Goal: Entertainment & Leisure: Browse casually

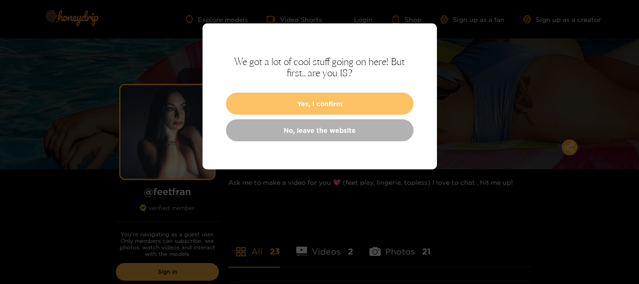
click at [332, 103] on button "Yes, I confirm" at bounding box center [319, 104] width 187 height 22
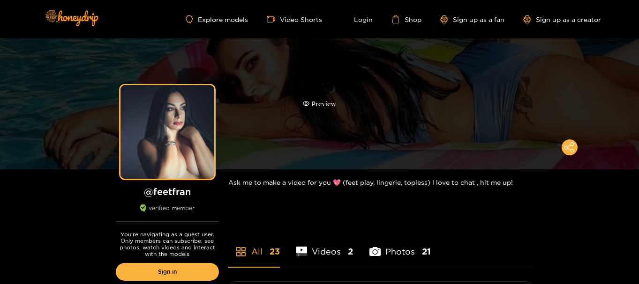
click at [378, 103] on div "Preview" at bounding box center [319, 103] width 639 height 131
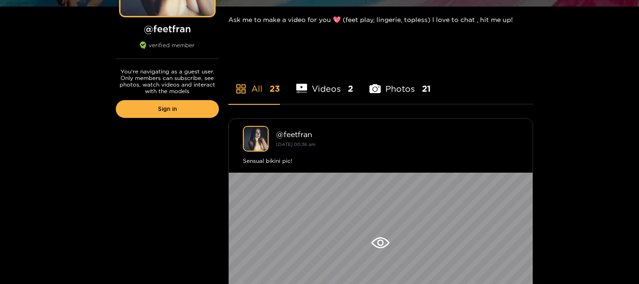
scroll to position [234, 0]
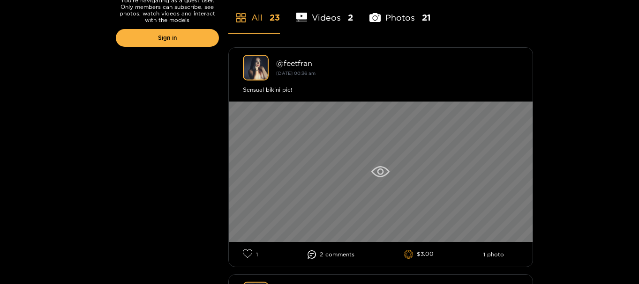
click at [379, 166] on icon at bounding box center [380, 171] width 18 height 11
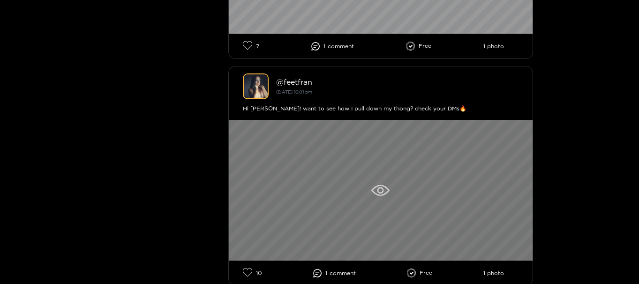
scroll to position [1218, 0]
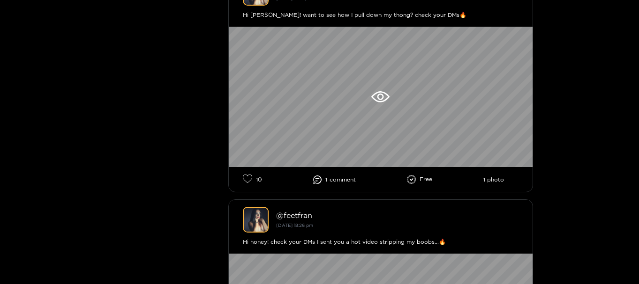
click at [352, 181] on span "comment" at bounding box center [342, 180] width 26 height 7
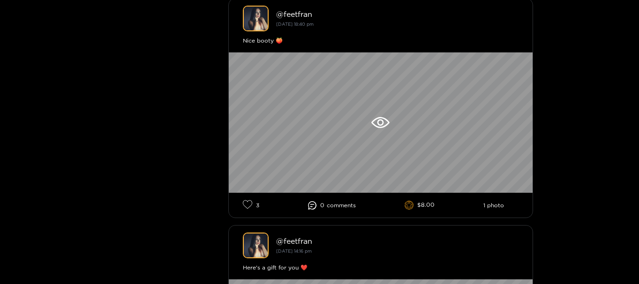
scroll to position [3749, 0]
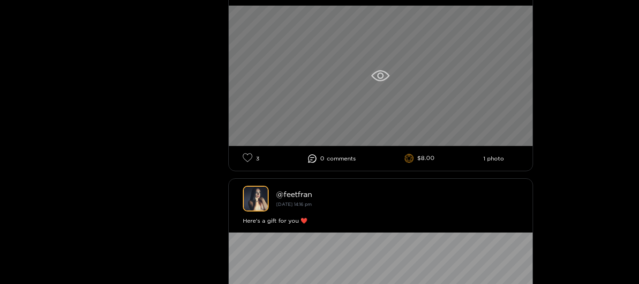
click at [385, 77] on icon at bounding box center [380, 75] width 18 height 11
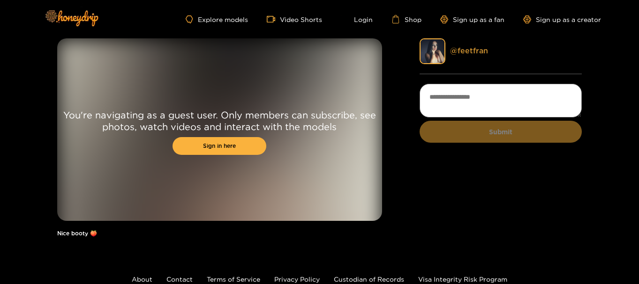
click at [471, 51] on link "@ feetfran" at bounding box center [469, 50] width 38 height 8
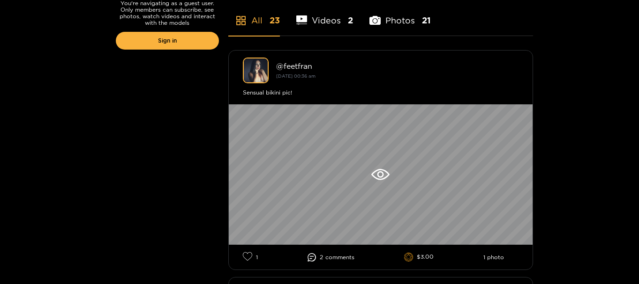
scroll to position [234, 0]
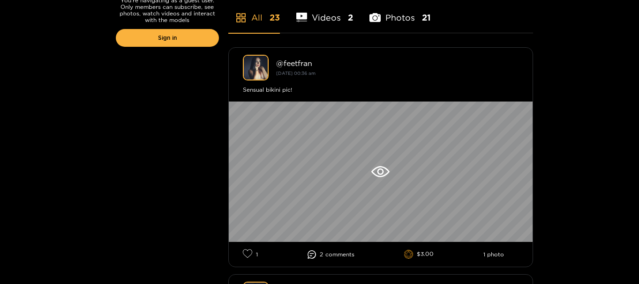
click at [415, 19] on li "Photos 21" at bounding box center [399, 12] width 61 height 42
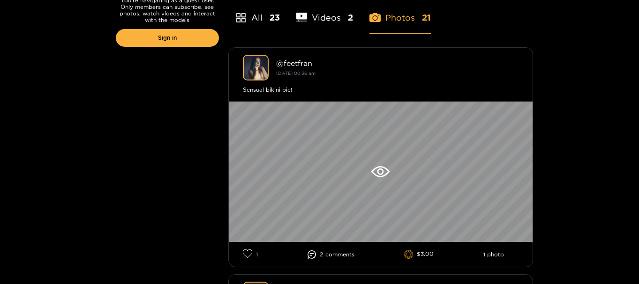
click at [340, 21] on li "Videos 2" at bounding box center [324, 12] width 57 height 42
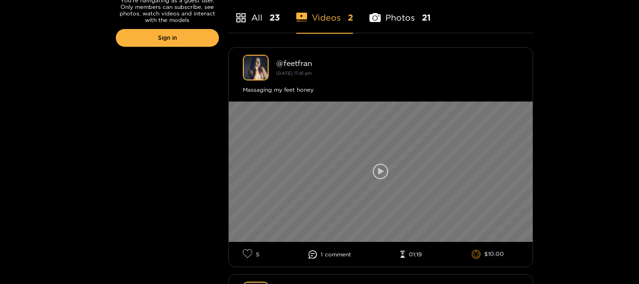
click at [375, 167] on icon at bounding box center [381, 172] width 16 height 16
